Goal: Information Seeking & Learning: Learn about a topic

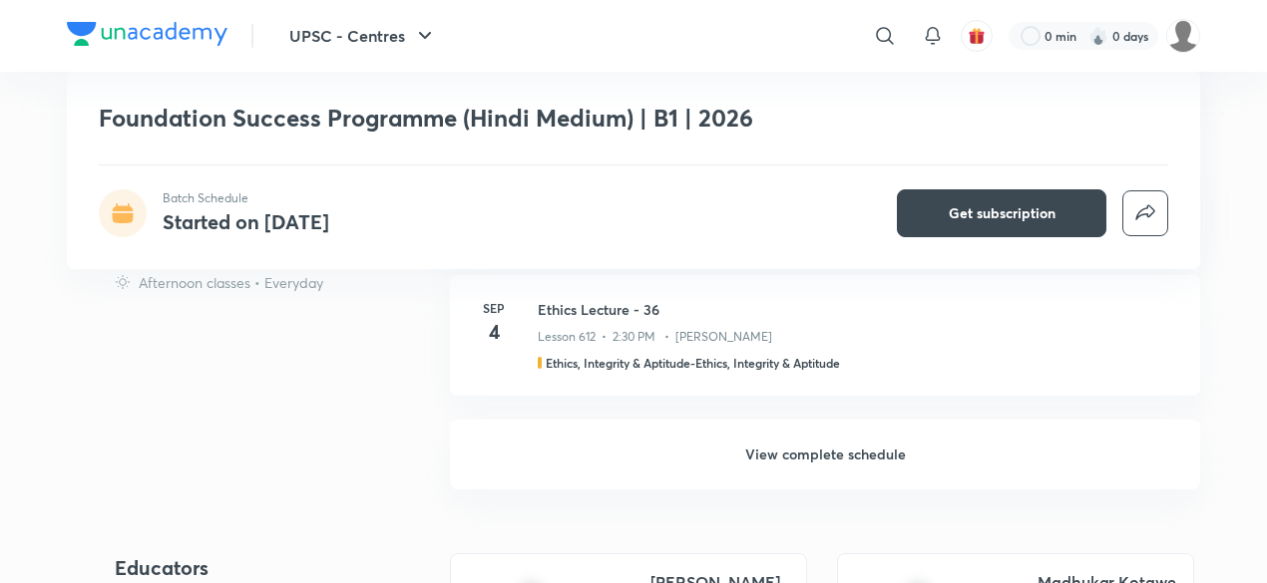
scroll to position [1164, 0]
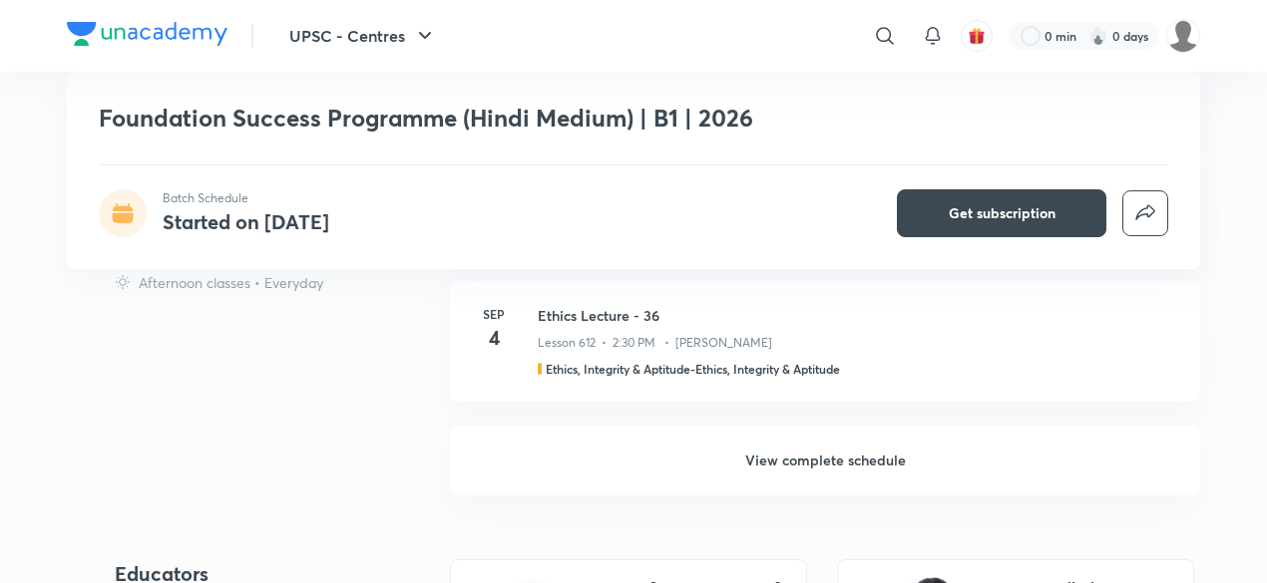
click at [812, 442] on h6 "View complete schedule" at bounding box center [825, 461] width 750 height 70
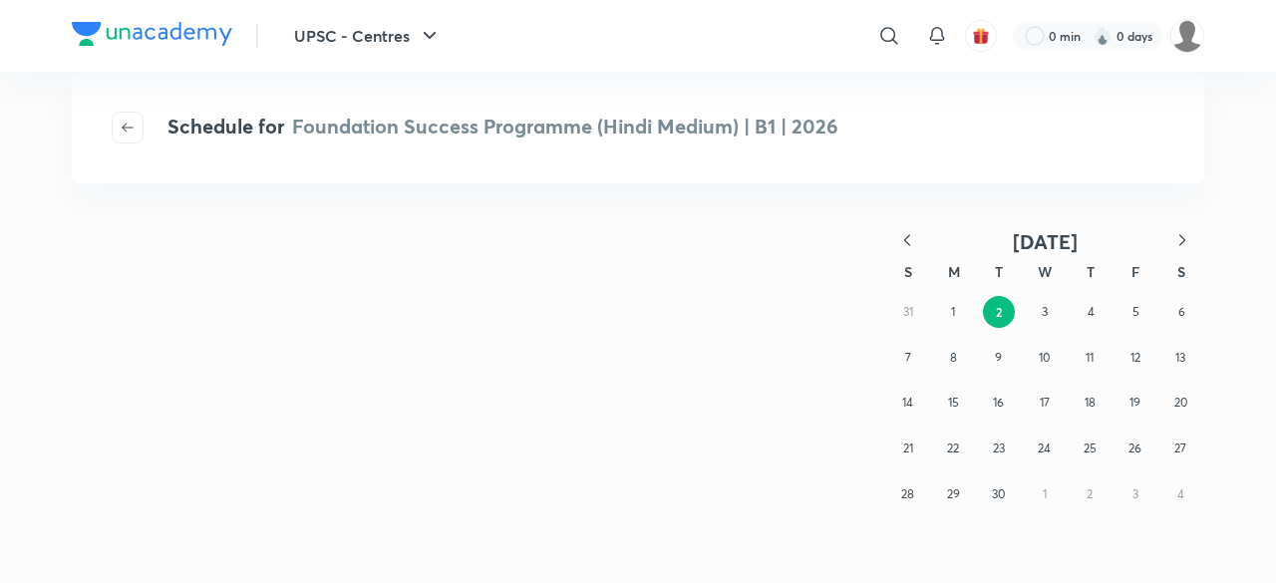
click at [910, 242] on icon "button" at bounding box center [908, 240] width 20 height 20
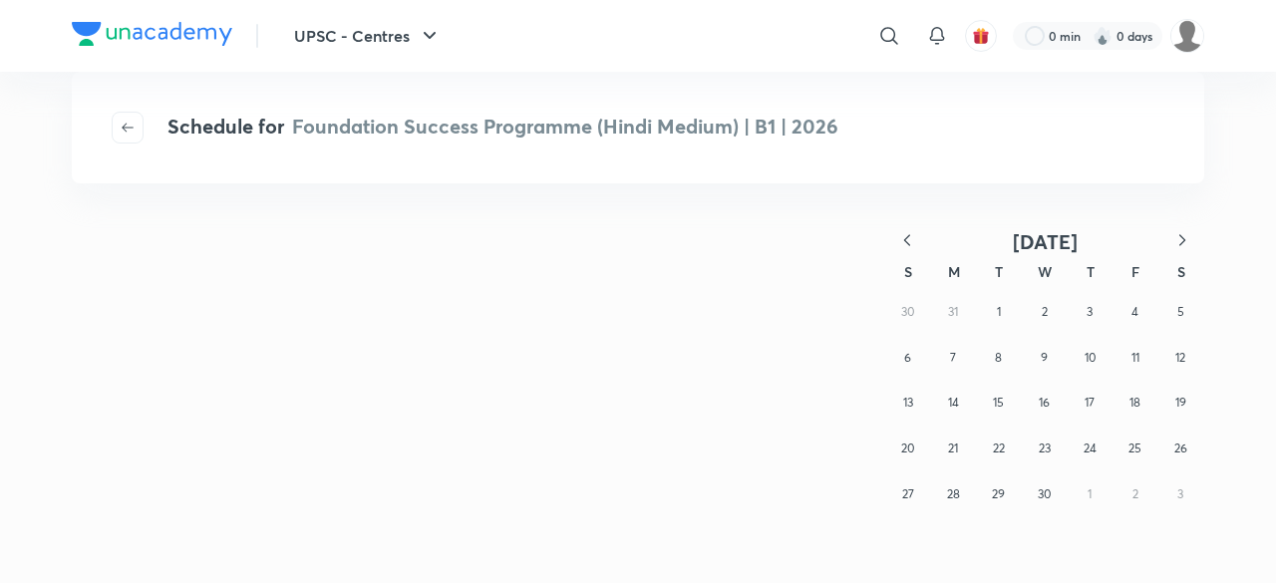
click at [910, 242] on icon "button" at bounding box center [908, 240] width 20 height 20
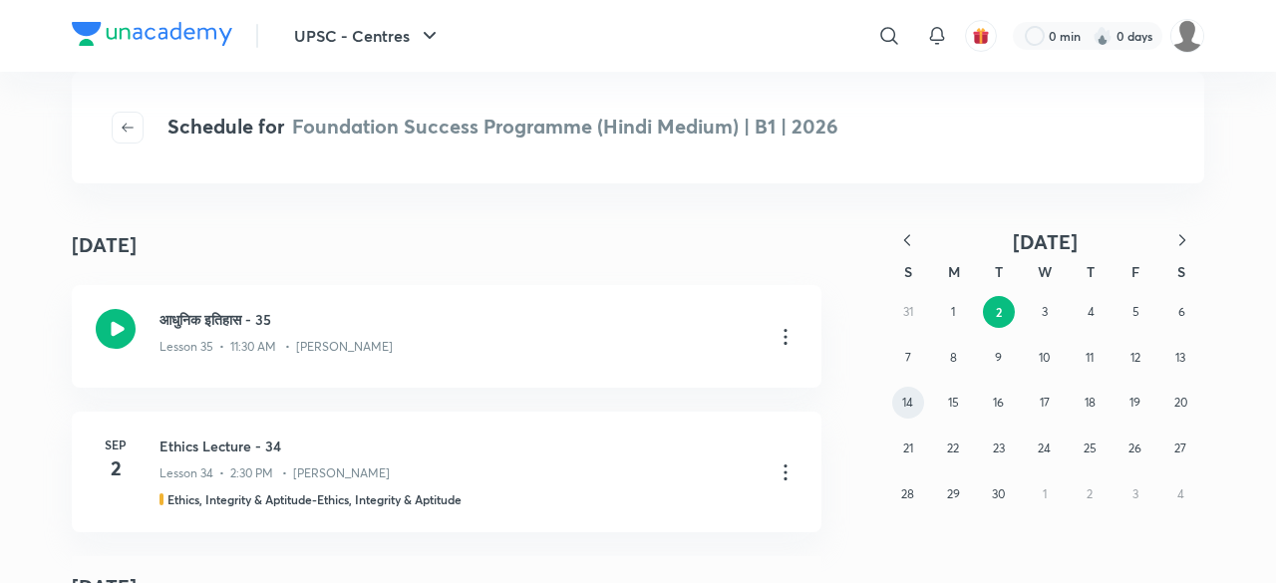
click at [915, 409] on button "14" at bounding box center [909, 403] width 32 height 32
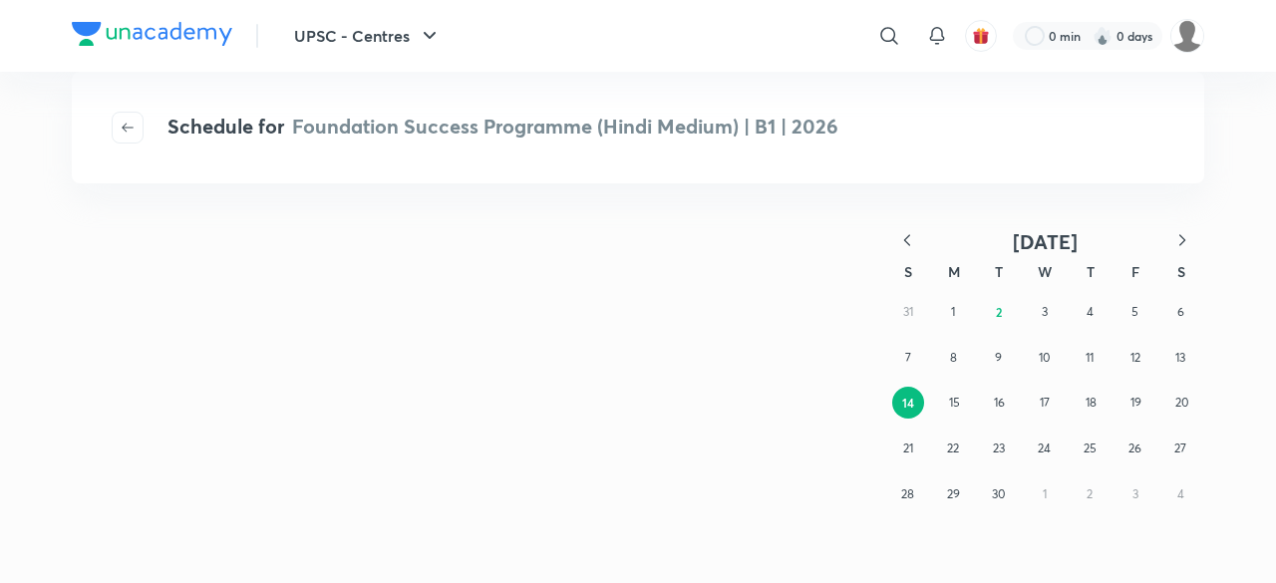
click at [907, 242] on icon "button" at bounding box center [908, 239] width 6 height 11
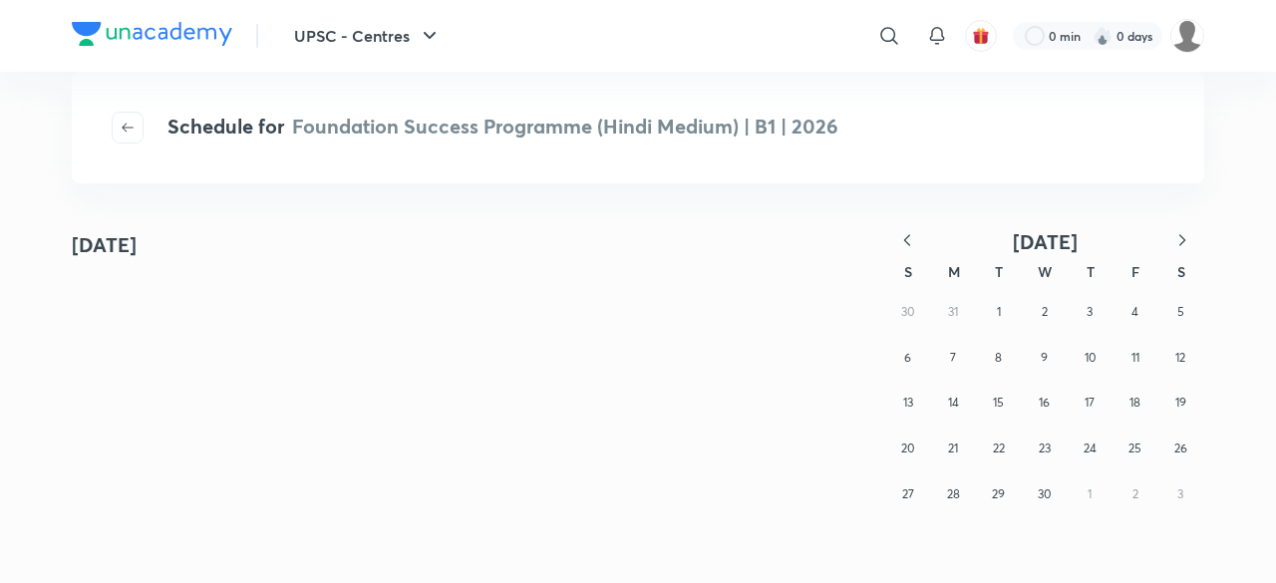
click at [907, 242] on icon "button" at bounding box center [908, 239] width 6 height 11
click at [962, 408] on button "13" at bounding box center [953, 403] width 32 height 32
click at [950, 404] on abbr "13" at bounding box center [954, 403] width 12 height 16
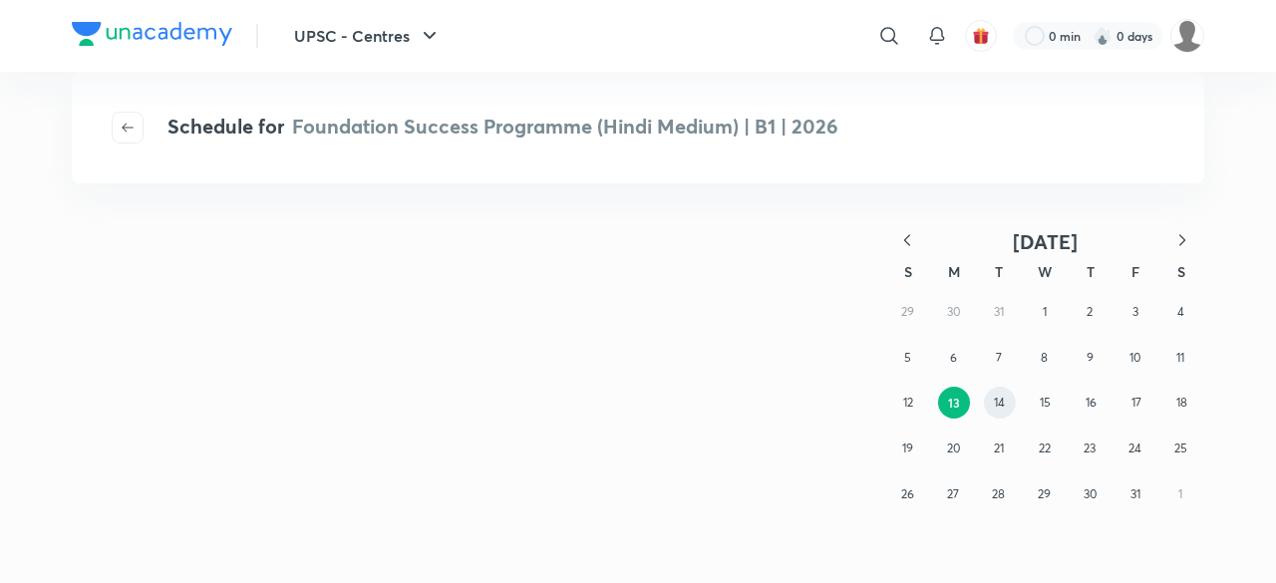
click at [995, 405] on abbr "14" at bounding box center [999, 402] width 11 height 15
click at [995, 405] on abbr "14" at bounding box center [999, 403] width 12 height 16
click at [953, 401] on abbr "13" at bounding box center [953, 402] width 10 height 15
click at [953, 401] on abbr "13" at bounding box center [954, 403] width 12 height 16
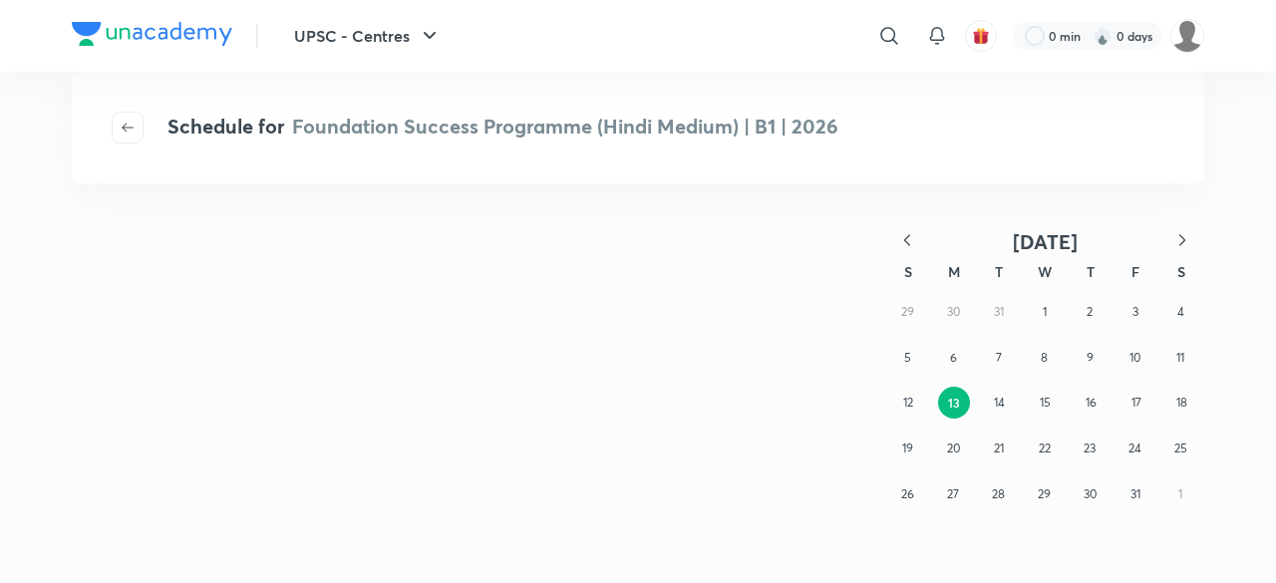
click at [953, 401] on abbr "13" at bounding box center [954, 403] width 12 height 16
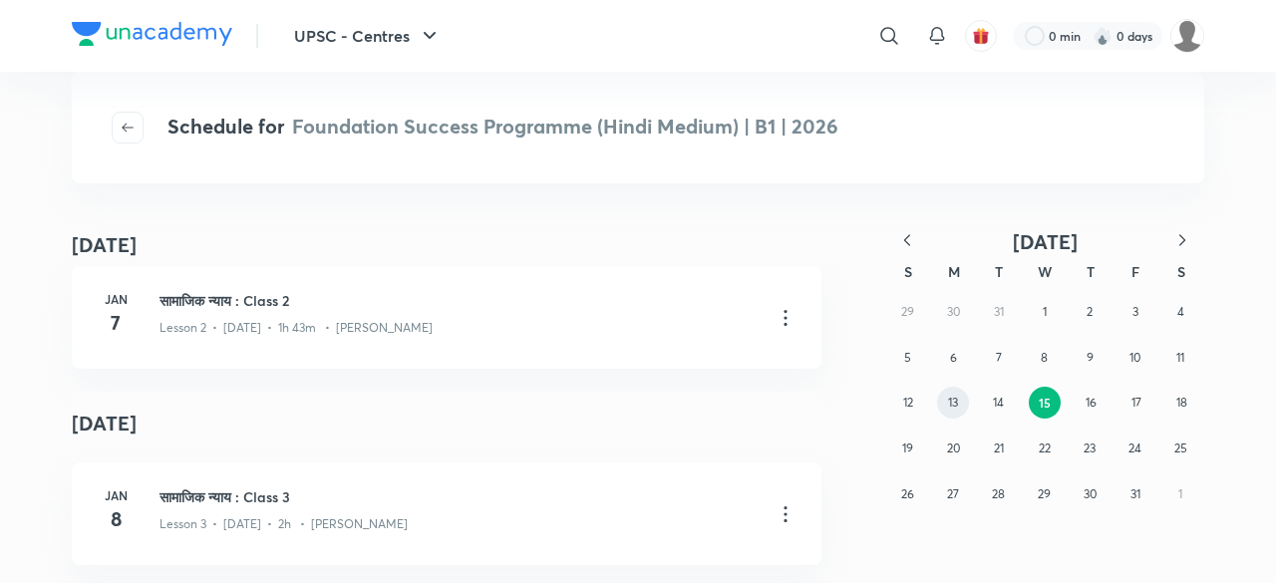
scroll to position [3333, 0]
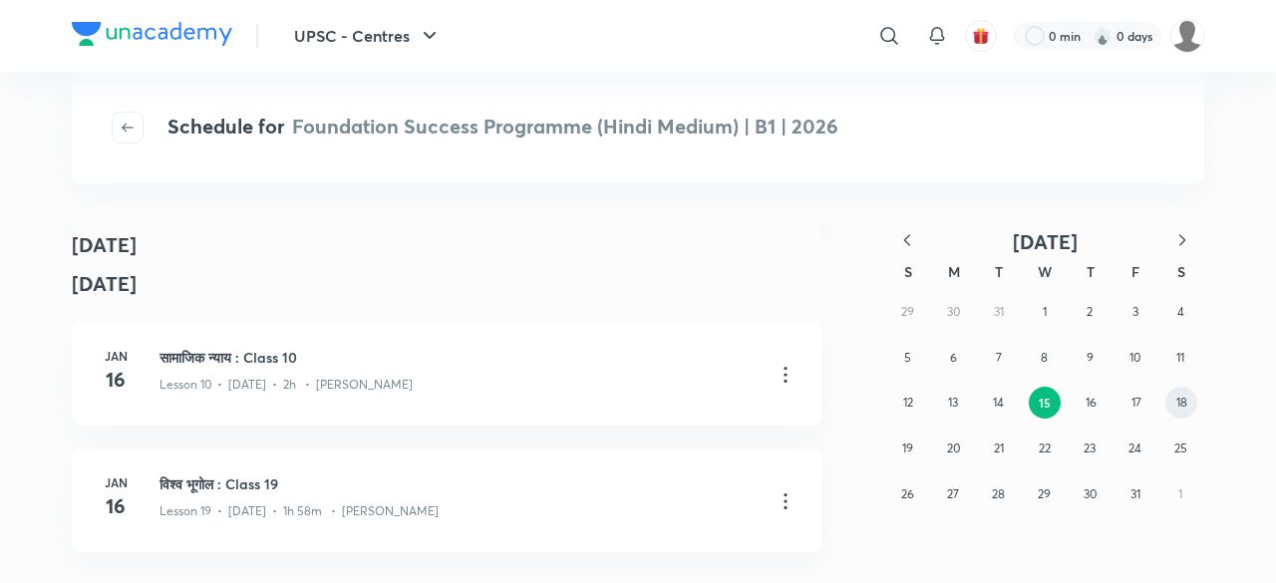
click at [1183, 409] on abbr "18" at bounding box center [1182, 402] width 11 height 15
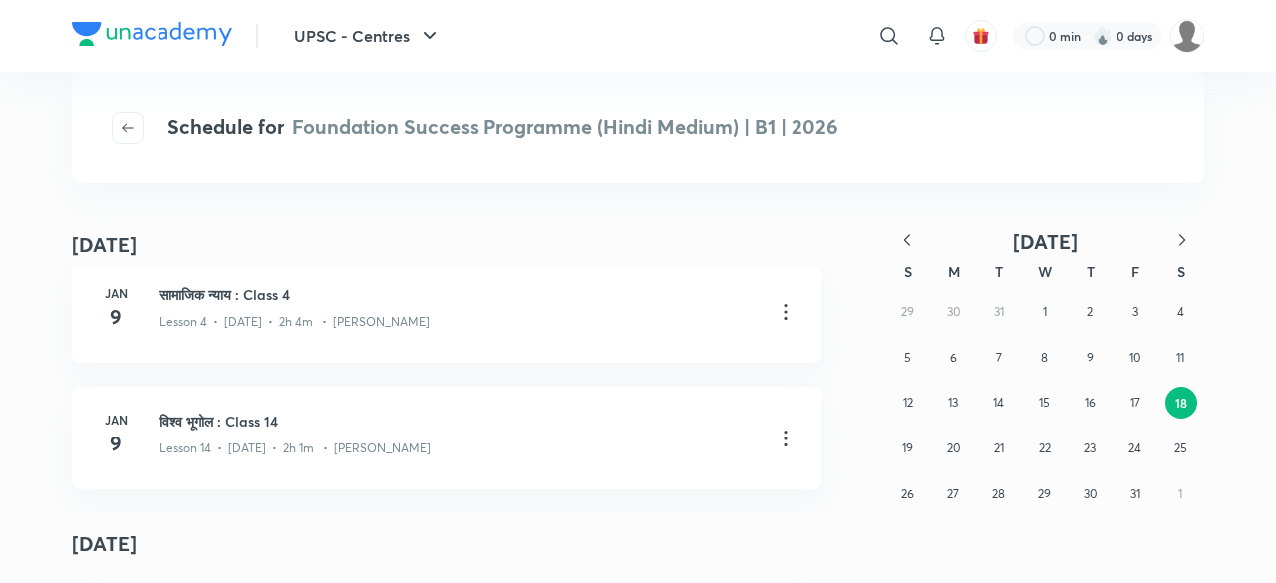
scroll to position [2483, 0]
click at [1129, 401] on button "17" at bounding box center [1136, 403] width 32 height 32
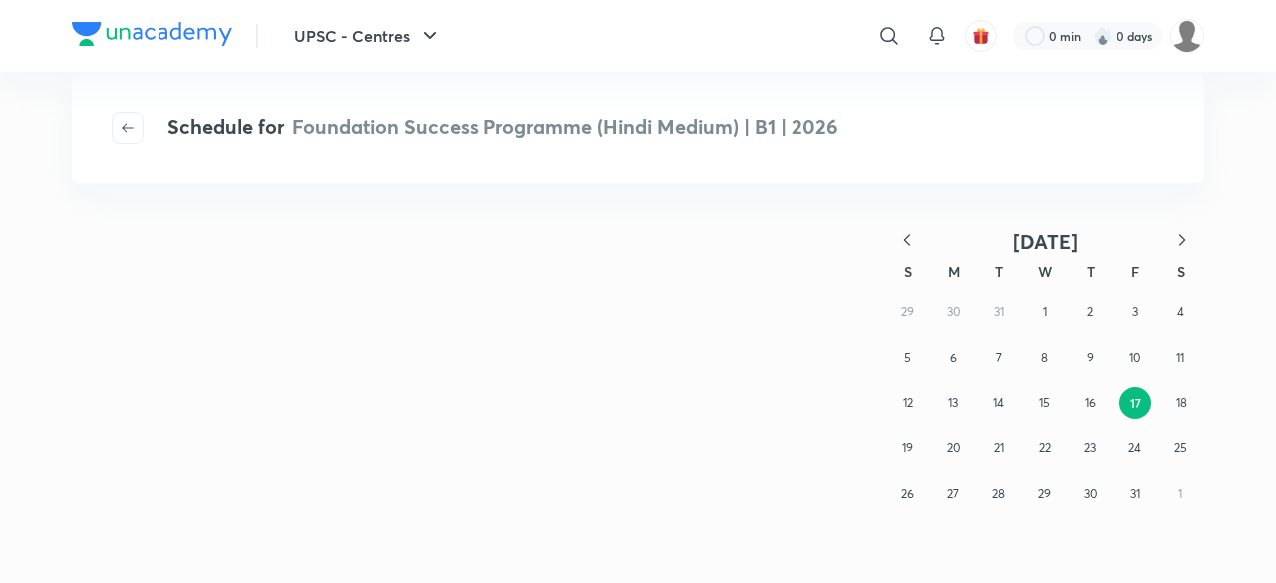
scroll to position [0, 0]
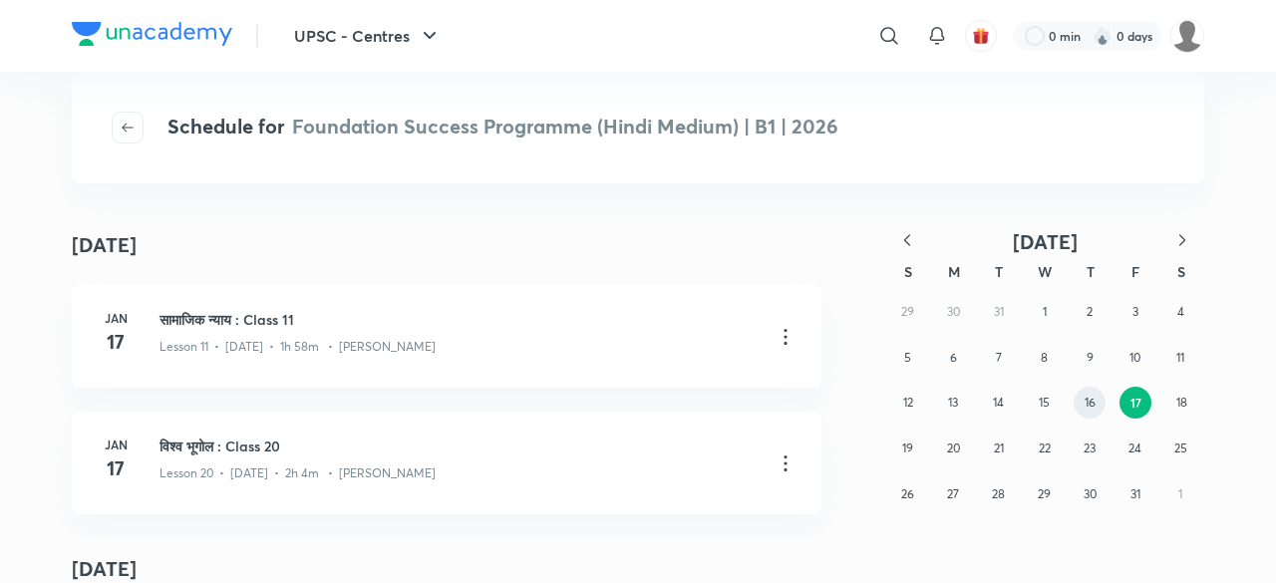
click at [1087, 405] on abbr "16" at bounding box center [1090, 402] width 11 height 15
click at [1052, 405] on button "15" at bounding box center [1045, 403] width 32 height 32
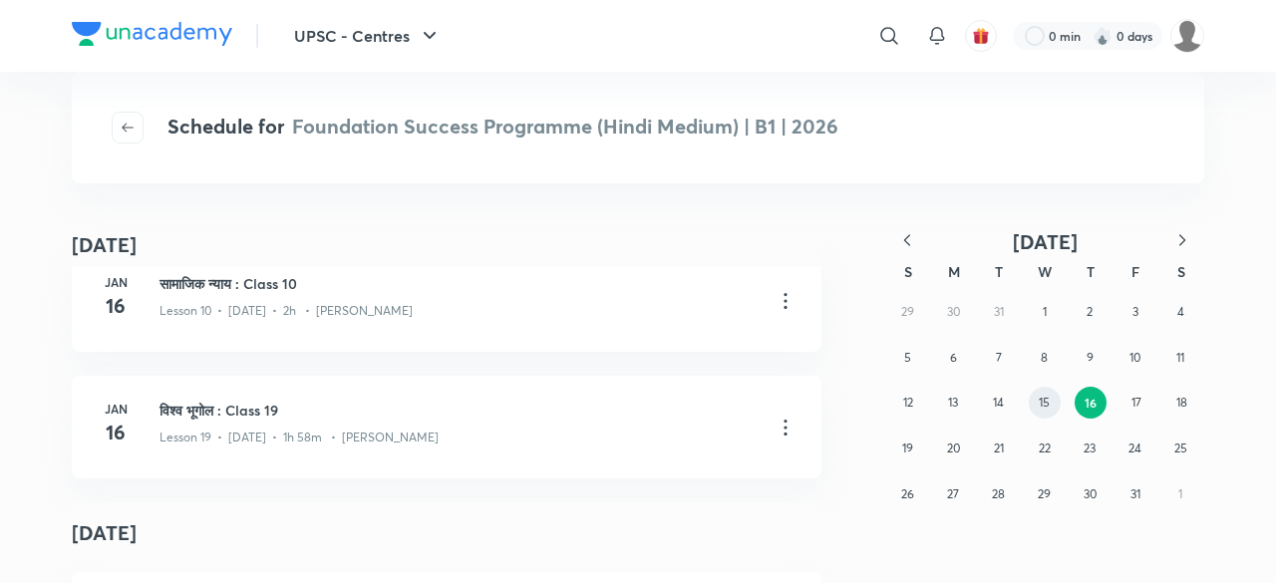
scroll to position [2762, 0]
click at [1045, 409] on abbr "15" at bounding box center [1044, 402] width 11 height 15
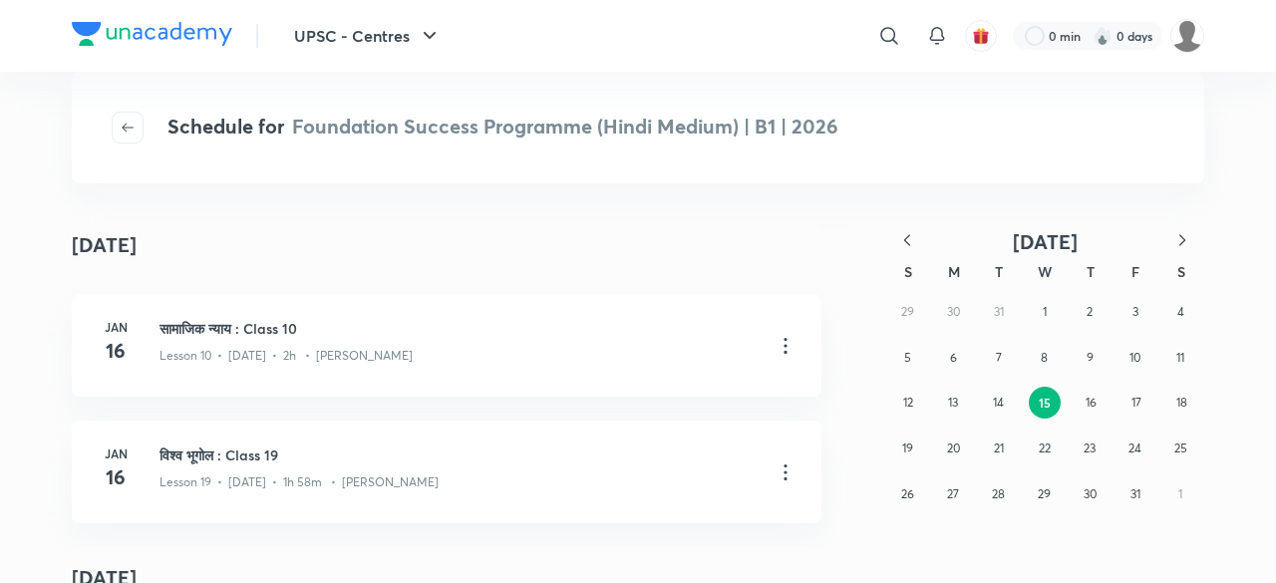
scroll to position [195, 0]
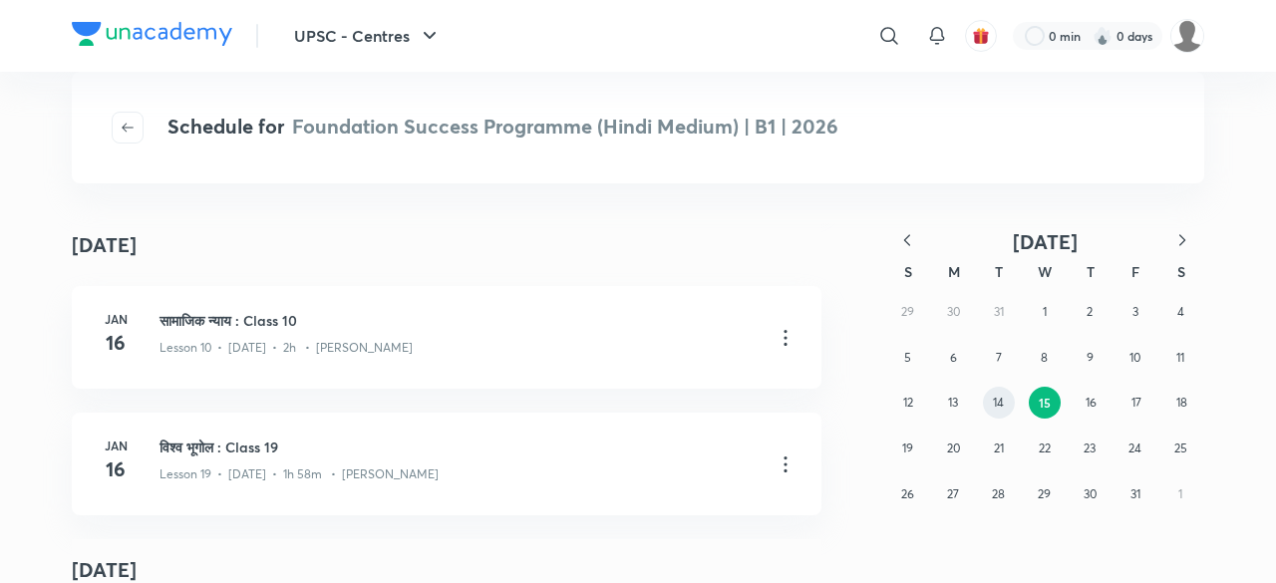
click at [1004, 412] on button "14" at bounding box center [999, 403] width 32 height 32
click at [959, 400] on button "13" at bounding box center [953, 403] width 32 height 32
click at [917, 409] on button "12" at bounding box center [909, 403] width 32 height 32
click at [915, 447] on button "19" at bounding box center [909, 449] width 32 height 32
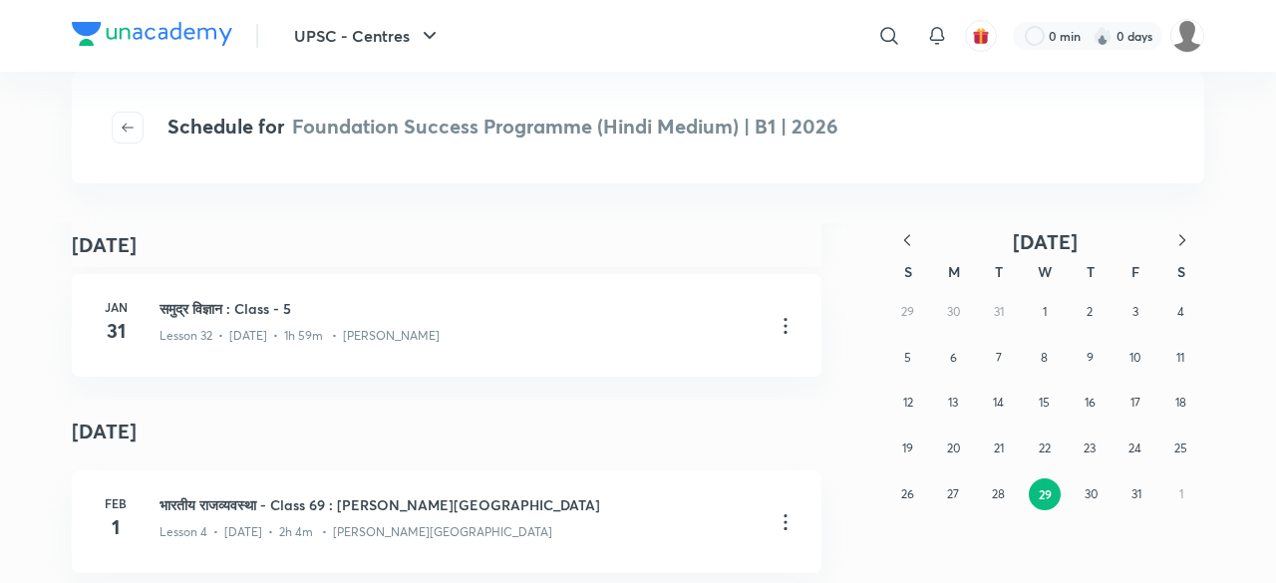
scroll to position [230817, 0]
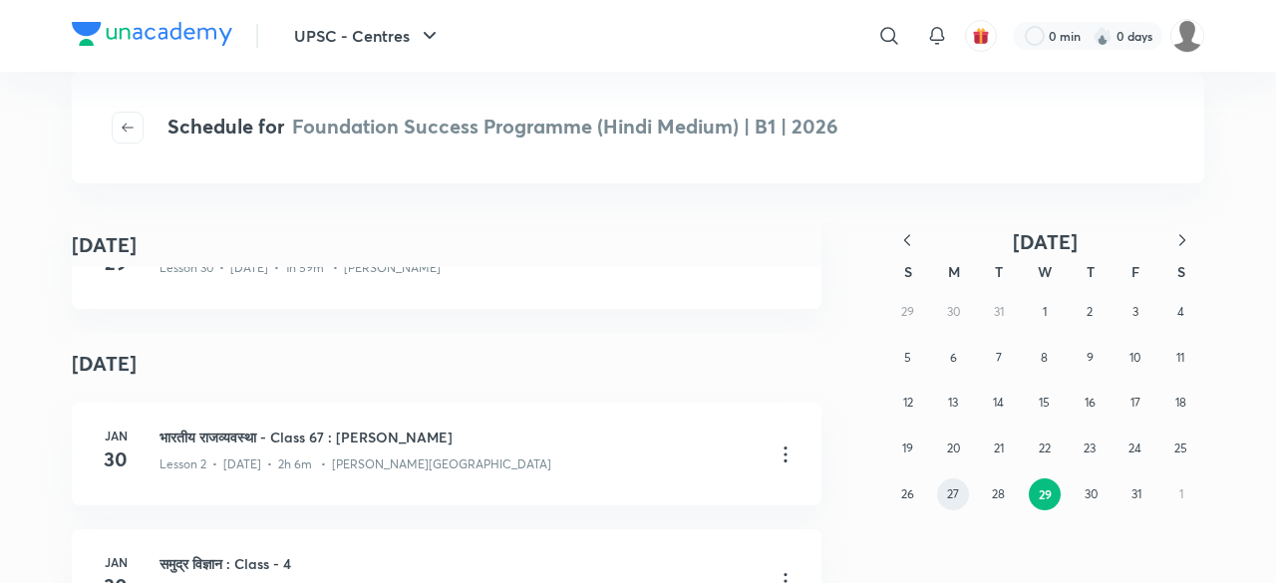
click at [960, 492] on button "27" at bounding box center [953, 495] width 32 height 32
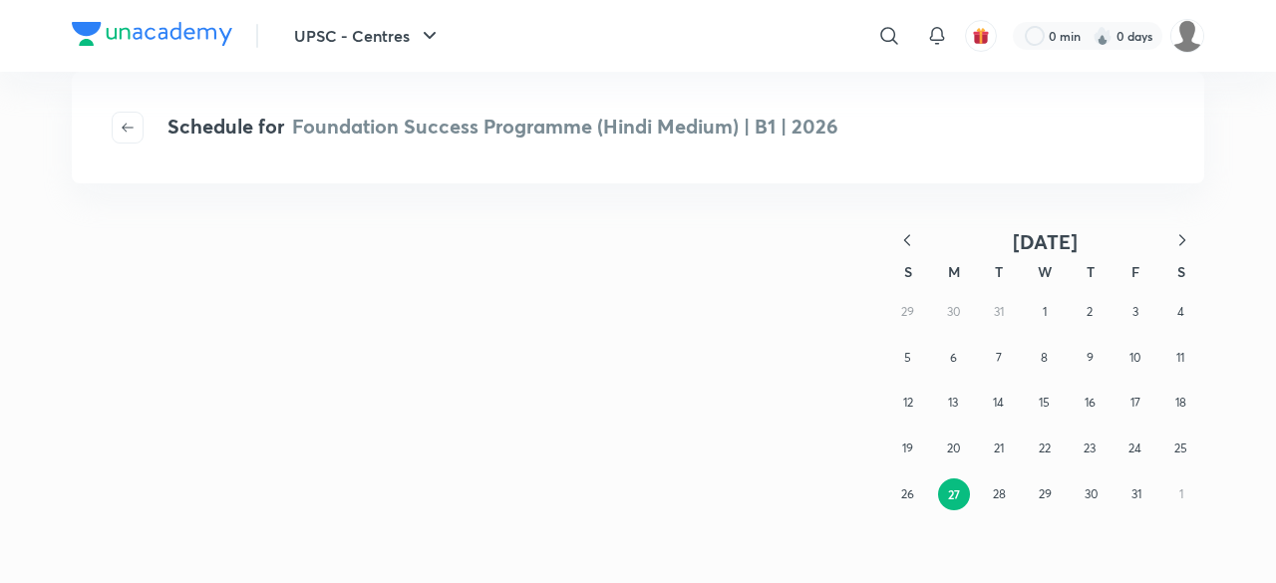
scroll to position [0, 0]
